Goal: Task Accomplishment & Management: Complete application form

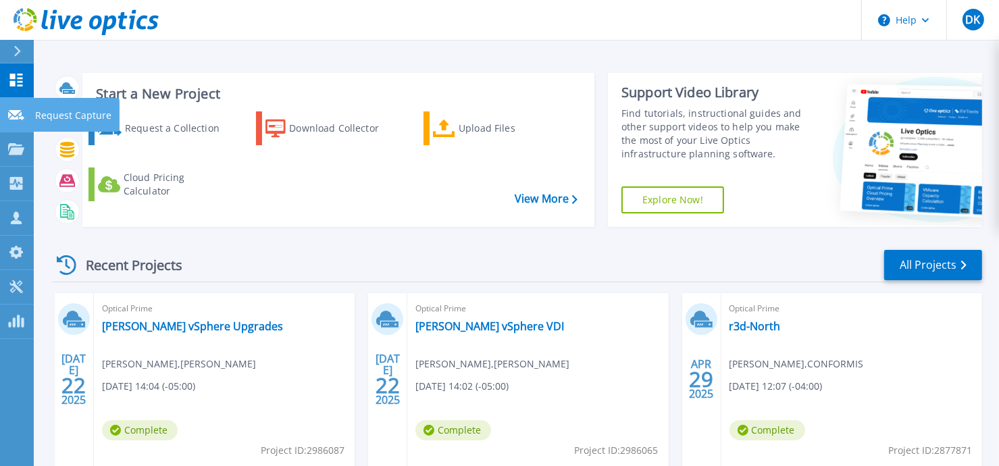
click at [13, 108] on div at bounding box center [16, 114] width 16 height 12
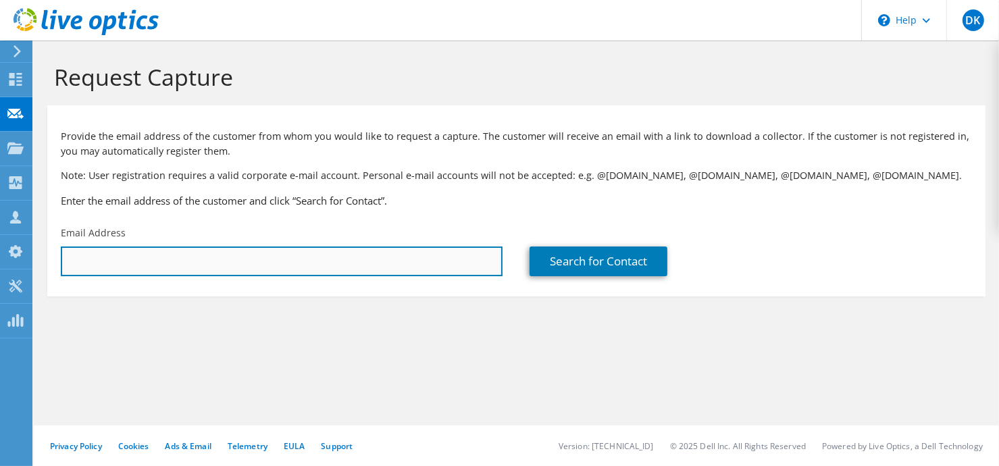
click at [122, 254] on input "text" at bounding box center [282, 262] width 442 height 30
paste input ""Michel Arsenault" <michel.arsenault@scnbestco.com>"
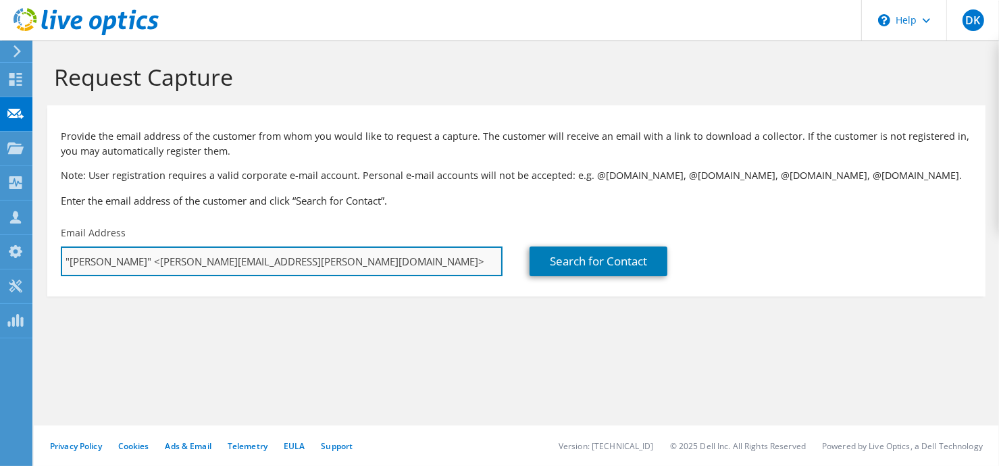
click at [160, 261] on input ""Michel Arsenault" <michel.arsenault@scnbestco.com>" at bounding box center [282, 262] width 442 height 30
click at [259, 260] on input "michel.arsenault@scnbestco.com>" at bounding box center [282, 262] width 442 height 30
type input "Michel.Arsenault@scnbestco.com"
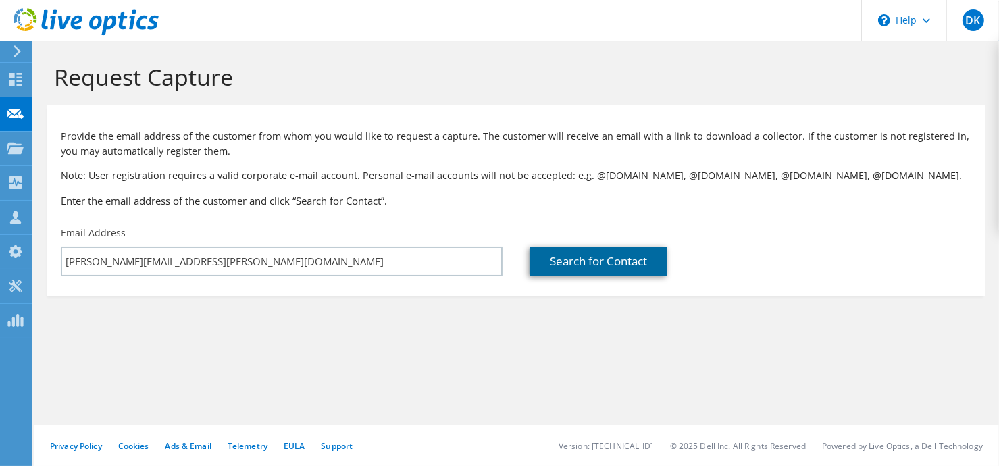
click at [570, 273] on link "Search for Contact" at bounding box center [599, 262] width 138 height 30
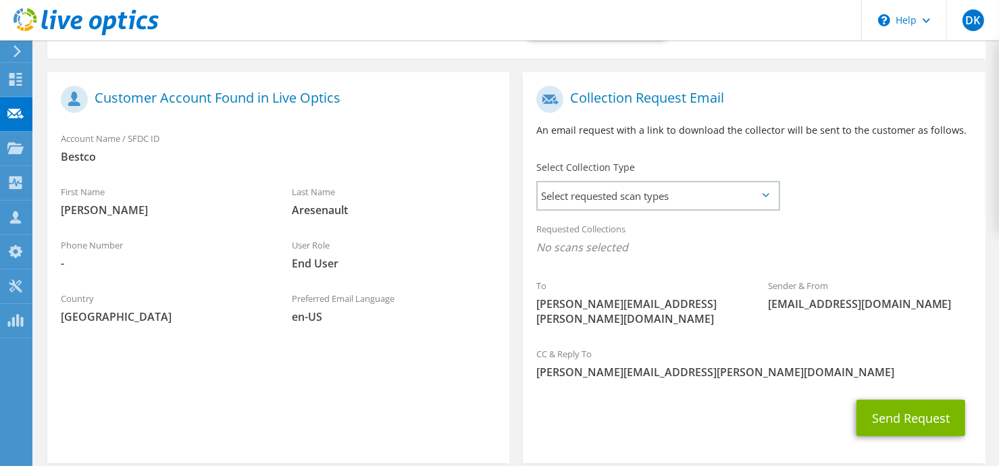
scroll to position [270, 0]
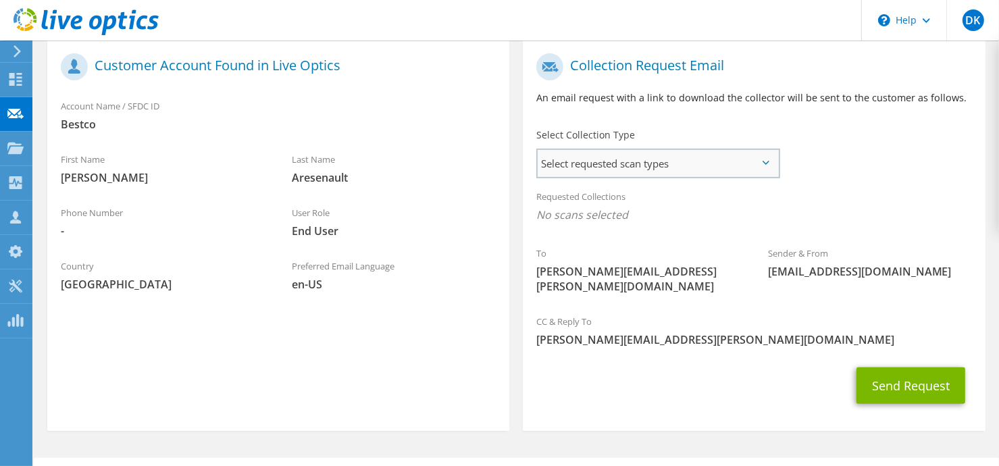
click at [738, 171] on span "Select requested scan types" at bounding box center [658, 163] width 240 height 27
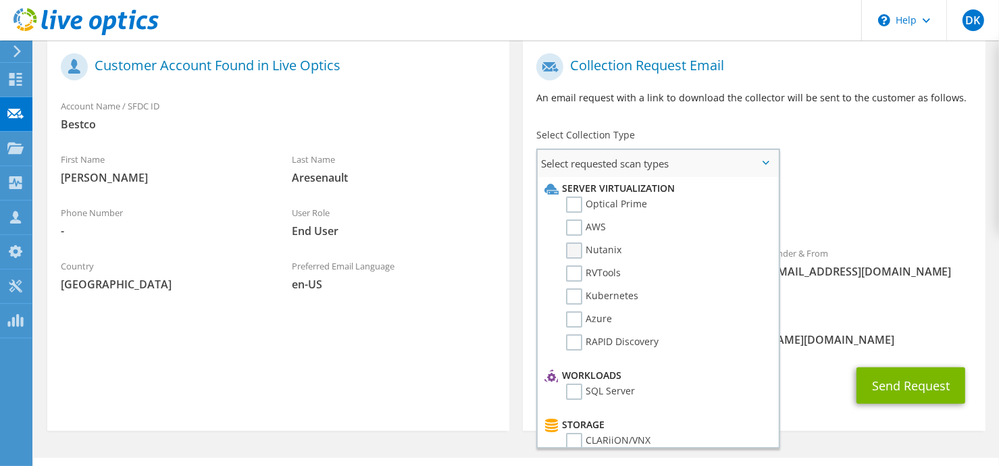
click at [573, 252] on label "Nutanix" at bounding box center [593, 250] width 55 height 16
click at [0, 0] on input "Nutanix" at bounding box center [0, 0] width 0 height 0
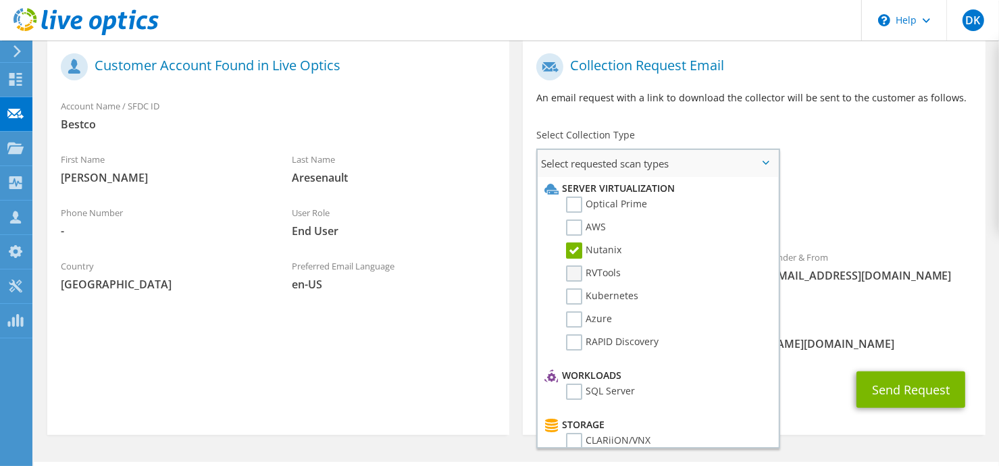
click at [573, 267] on label "RVTools" at bounding box center [593, 273] width 55 height 16
click at [0, 0] on input "RVTools" at bounding box center [0, 0] width 0 height 0
click at [820, 365] on div "Send Request" at bounding box center [754, 390] width 462 height 50
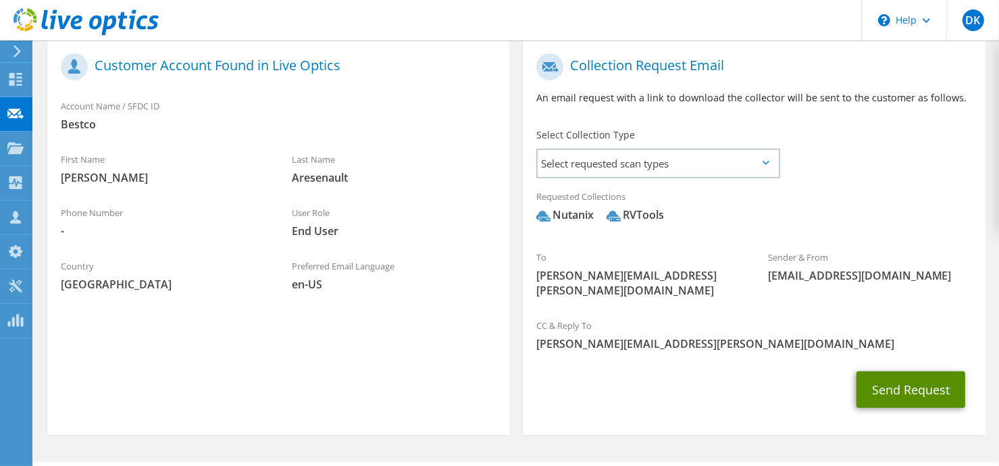
click at [881, 379] on button "Send Request" at bounding box center [910, 389] width 109 height 36
